Goal: Task Accomplishment & Management: Complete application form

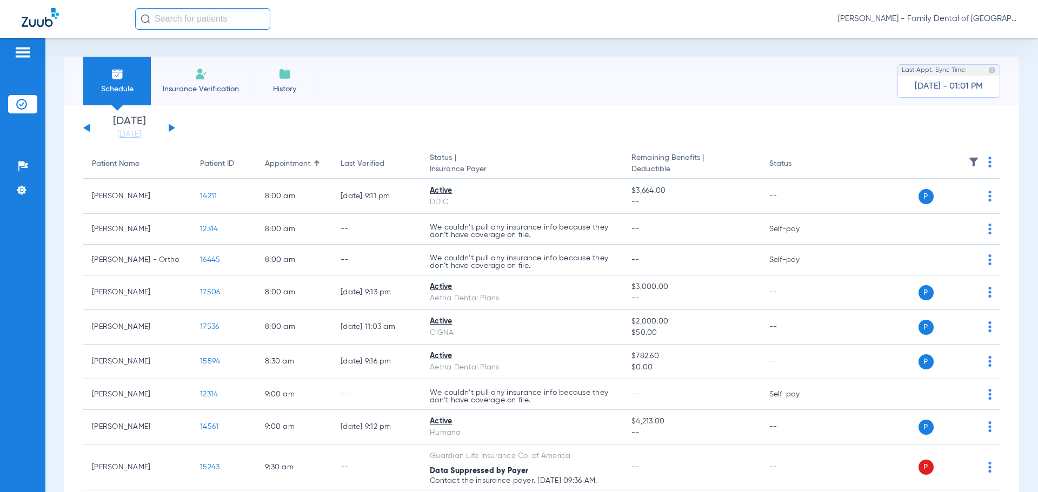
click at [210, 76] on li "Insurance Verification" at bounding box center [201, 81] width 100 height 49
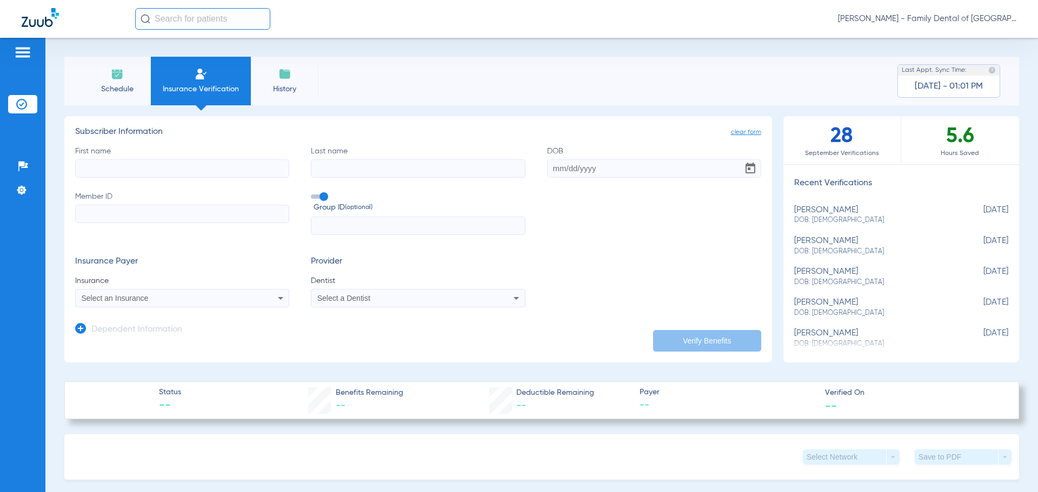
click at [168, 177] on input "First name" at bounding box center [182, 168] width 214 height 18
type input "affan"
click at [329, 163] on input "Last name" at bounding box center [418, 168] width 214 height 18
type input "[PERSON_NAME]"
click at [562, 168] on input "DOB" at bounding box center [654, 168] width 214 height 18
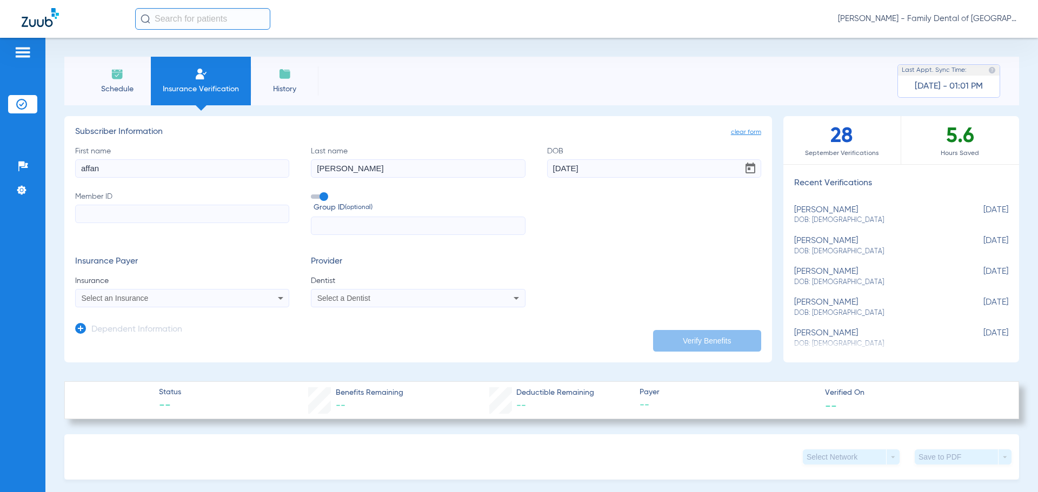
type input "[DATE]"
click at [126, 209] on input "Member ID" at bounding box center [182, 214] width 214 height 18
paste input "07756487294"
type input "07756487294"
click at [315, 196] on span at bounding box center [319, 197] width 16 height 4
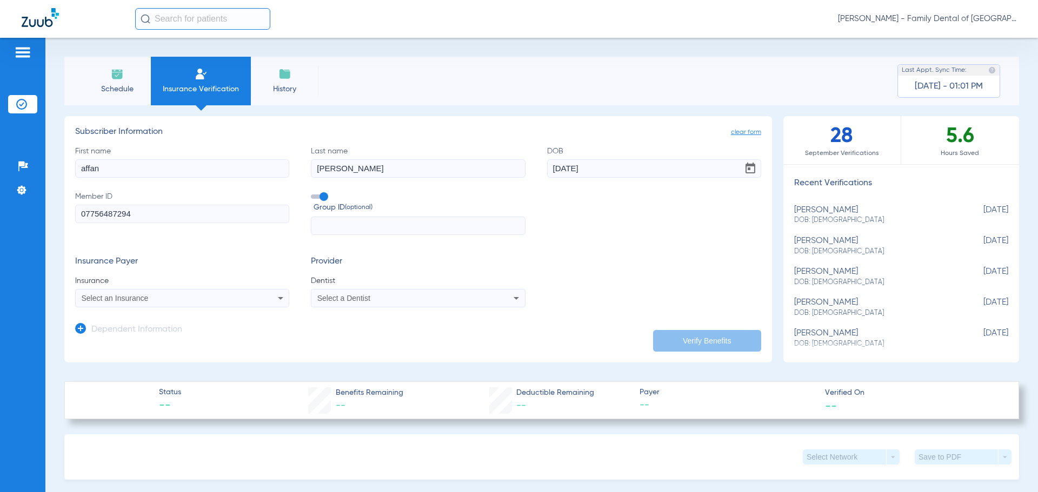
click at [313, 193] on input "Group ID (optional)" at bounding box center [313, 193] width 0 height 0
click at [278, 302] on icon at bounding box center [280, 298] width 13 height 13
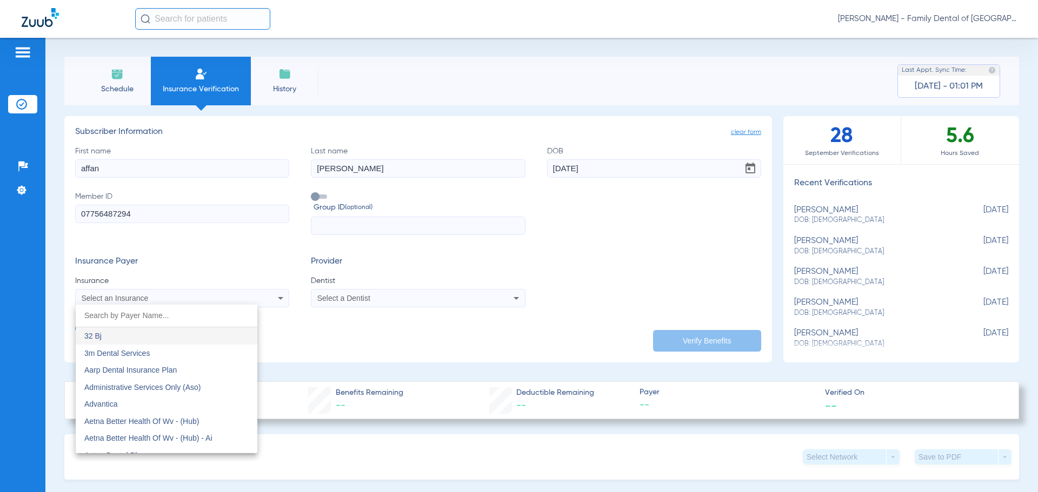
click at [132, 316] on input "dropdown search" at bounding box center [167, 316] width 182 height 22
type input "delta"
click at [119, 337] on span "Delta Dental" at bounding box center [105, 336] width 42 height 9
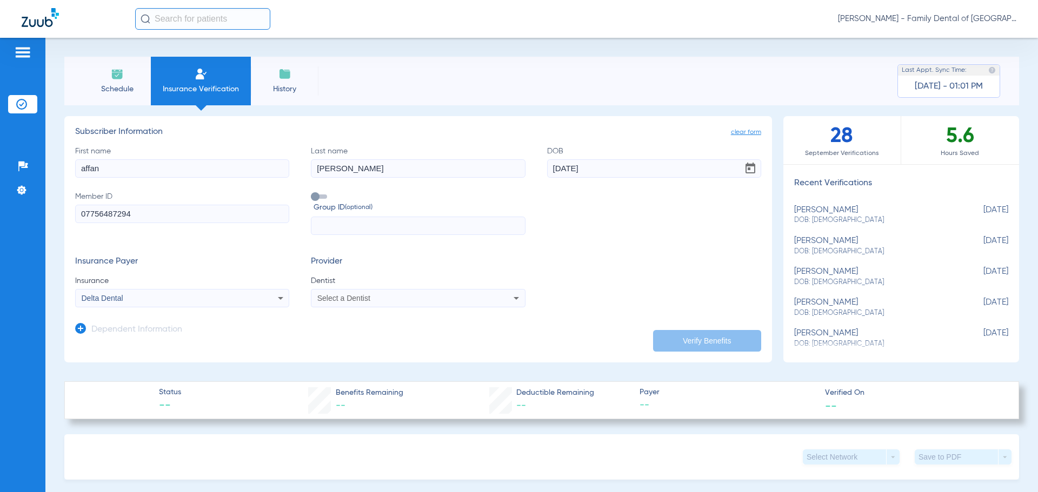
click at [494, 298] on div "Select a Dentist" at bounding box center [417, 298] width 213 height 13
type input "april"
click at [406, 333] on span "[PERSON_NAME] 1487882031" at bounding box center [370, 336] width 105 height 8
click at [78, 329] on icon at bounding box center [80, 328] width 11 height 11
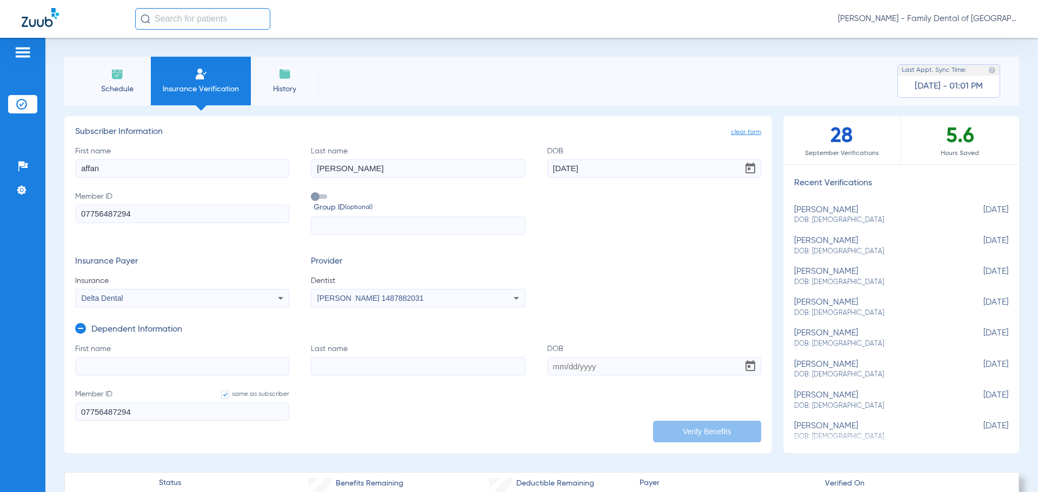
click at [110, 368] on input "First name" at bounding box center [182, 366] width 214 height 18
click at [263, 371] on input "First name Required" at bounding box center [182, 366] width 214 height 18
type input "yousef"
click at [355, 368] on input "Last name" at bounding box center [418, 366] width 214 height 18
type input "[PERSON_NAME]"
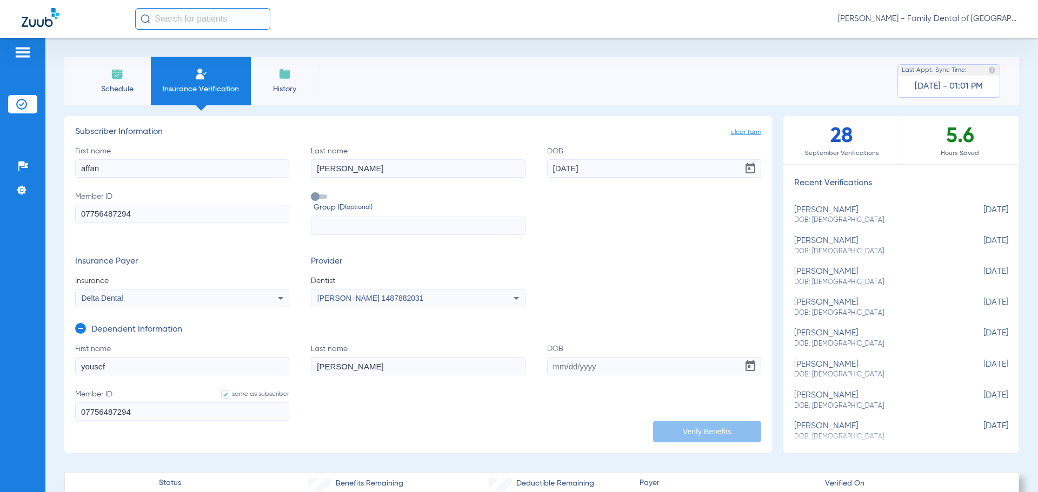
click at [547, 367] on input "DOB" at bounding box center [654, 366] width 214 height 18
type input "[DATE]"
click at [707, 426] on button "Verify Benefits" at bounding box center [707, 432] width 108 height 22
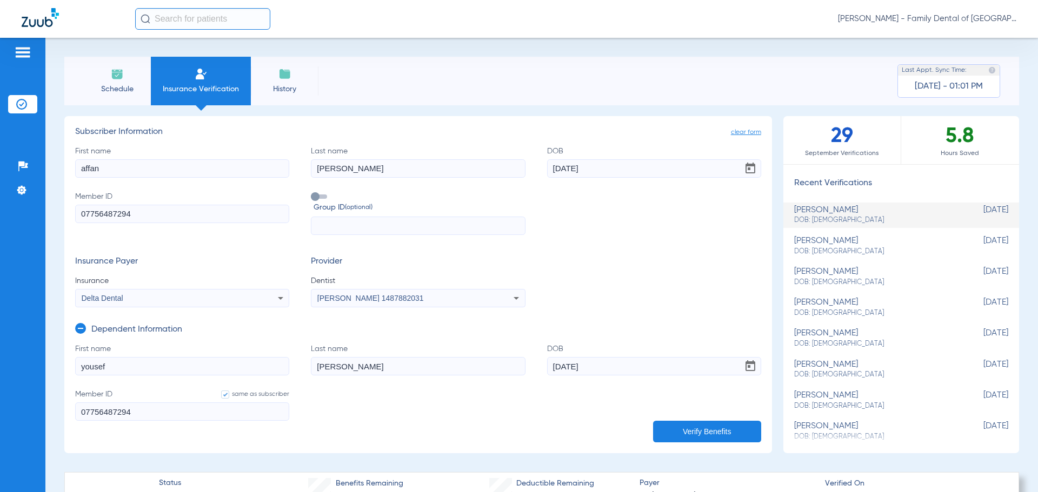
type input "0"
select select "page-width"
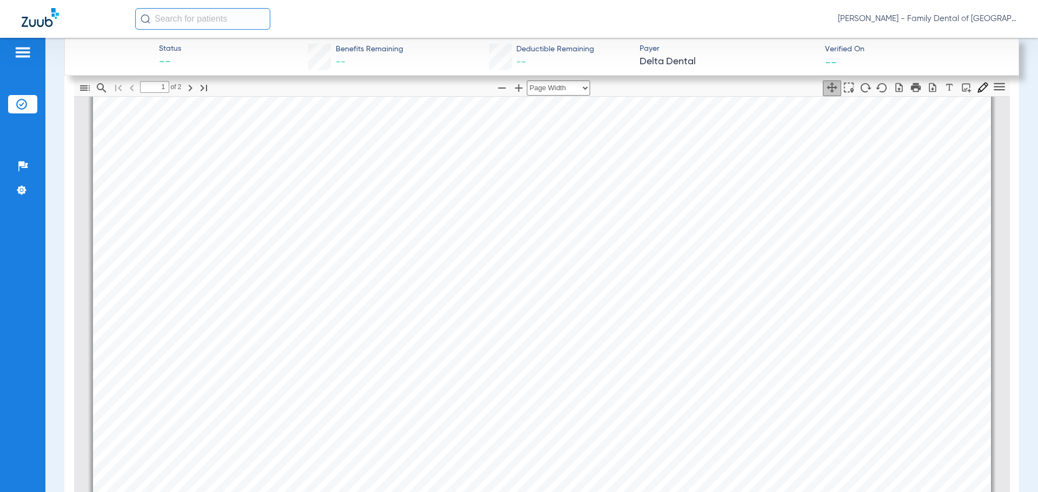
scroll to position [222, 0]
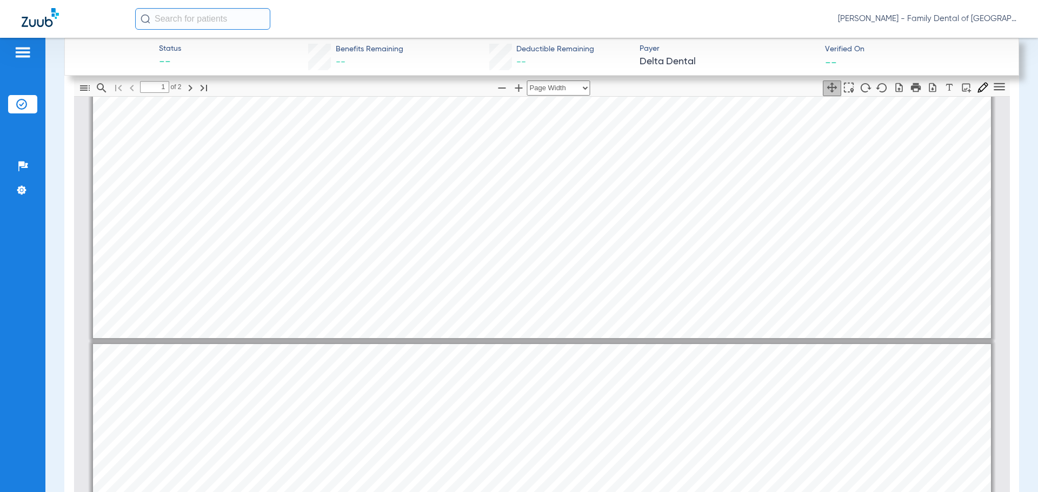
type input "2"
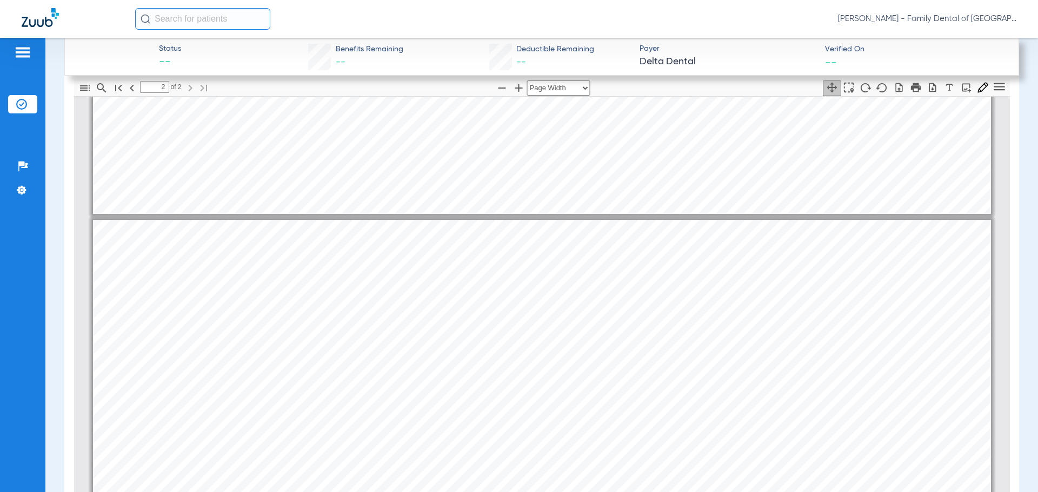
scroll to position [1086, 0]
